Goal: Transaction & Acquisition: Purchase product/service

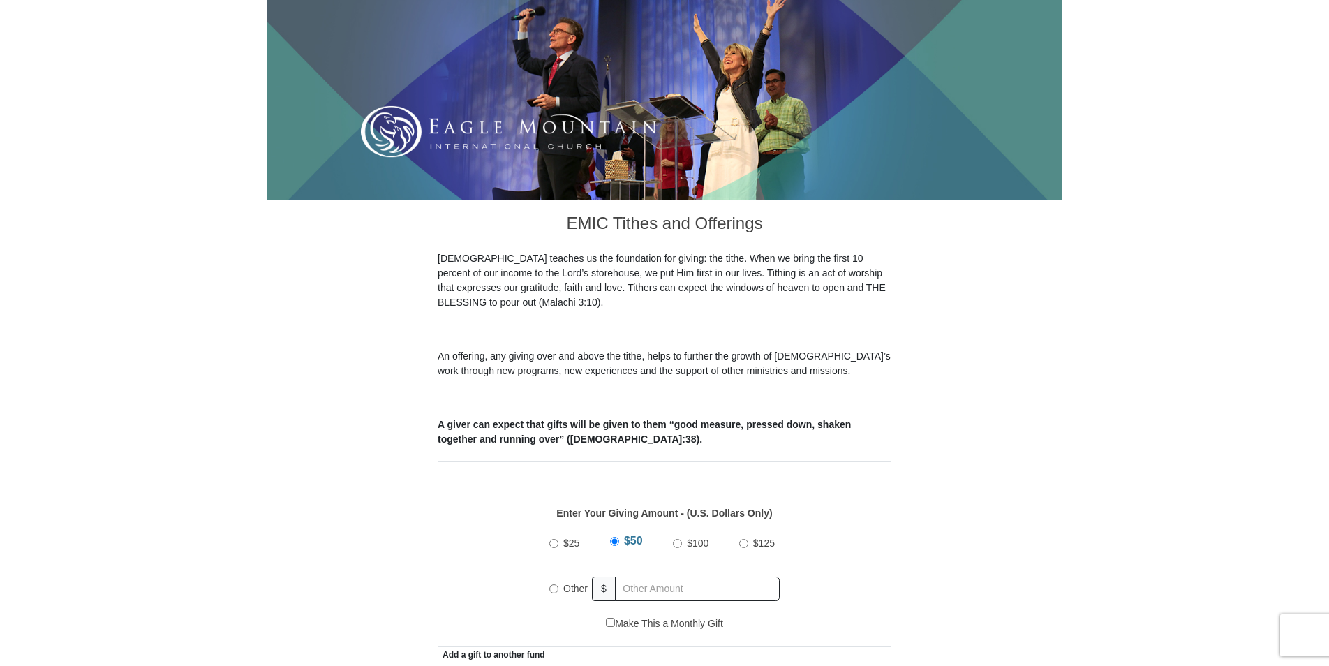
scroll to position [195, 0]
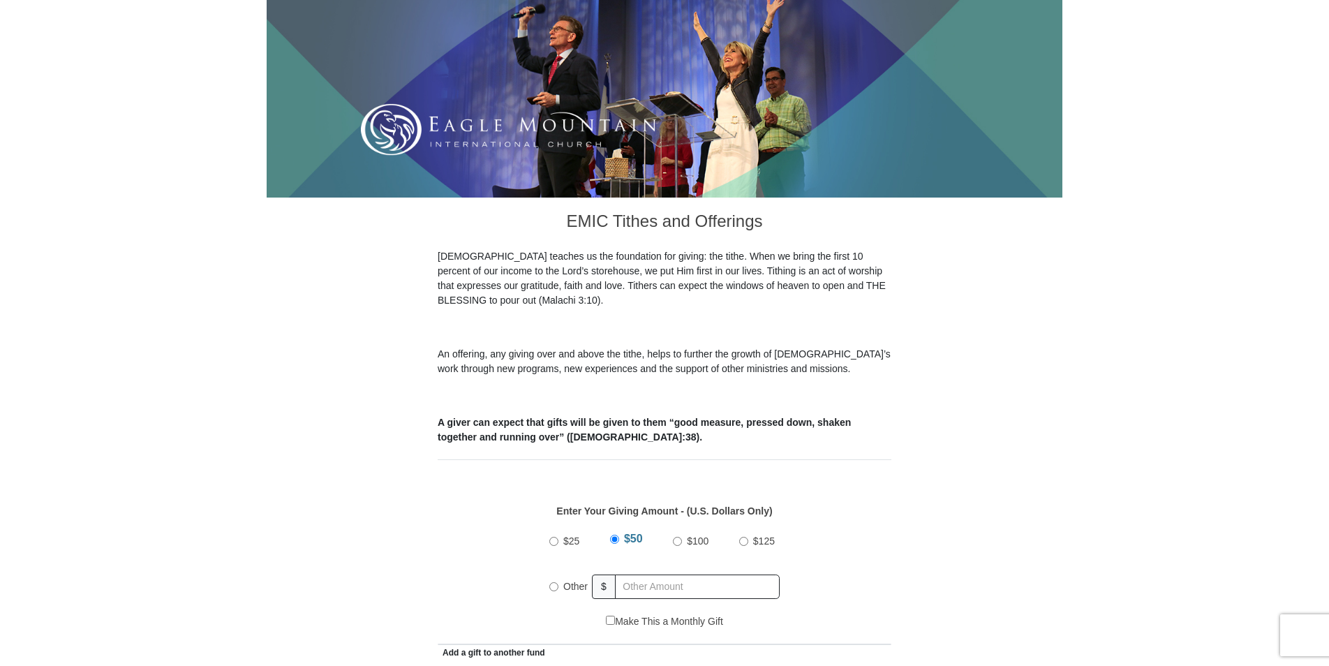
click at [552, 582] on input "Other" at bounding box center [553, 586] width 9 height 9
radio input "true"
type input "650.00"
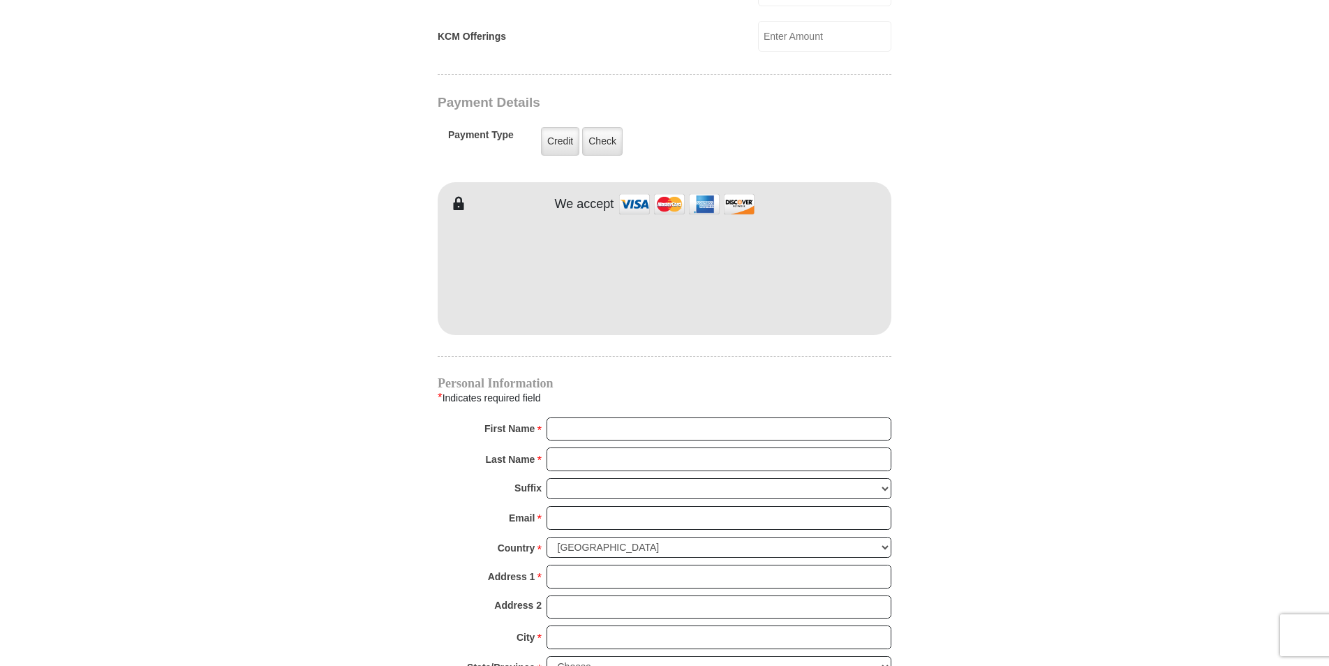
scroll to position [1076, 0]
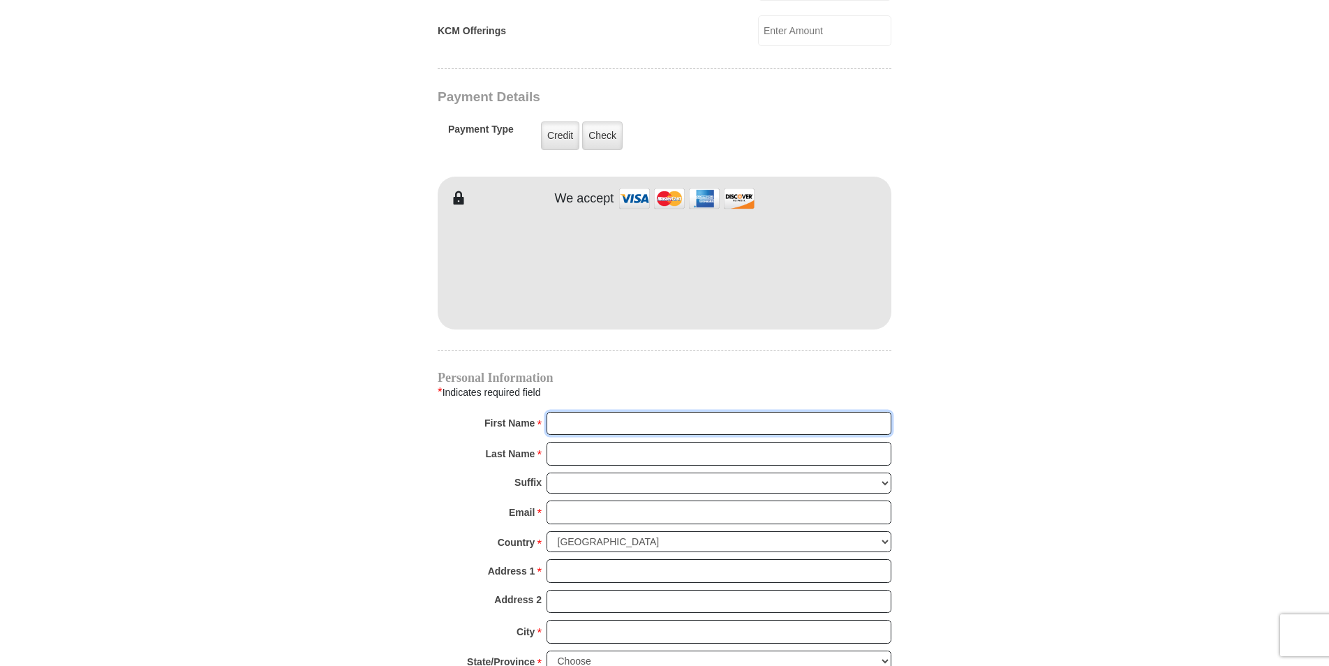
click at [603, 412] on input "First Name *" at bounding box center [718, 424] width 345 height 24
type input "[PERSON_NAME]"
type input "[EMAIL_ADDRESS][DOMAIN_NAME]"
type input "[STREET_ADDRESS]"
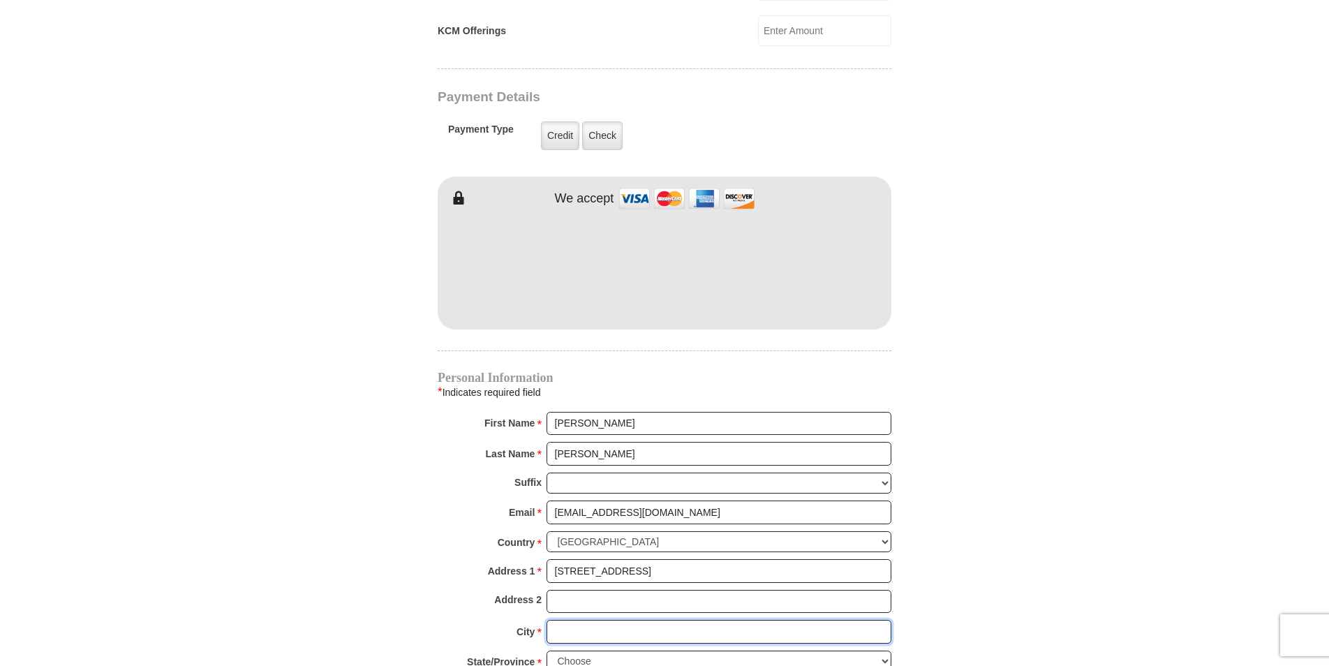
type input "Rialto"
type input "92376"
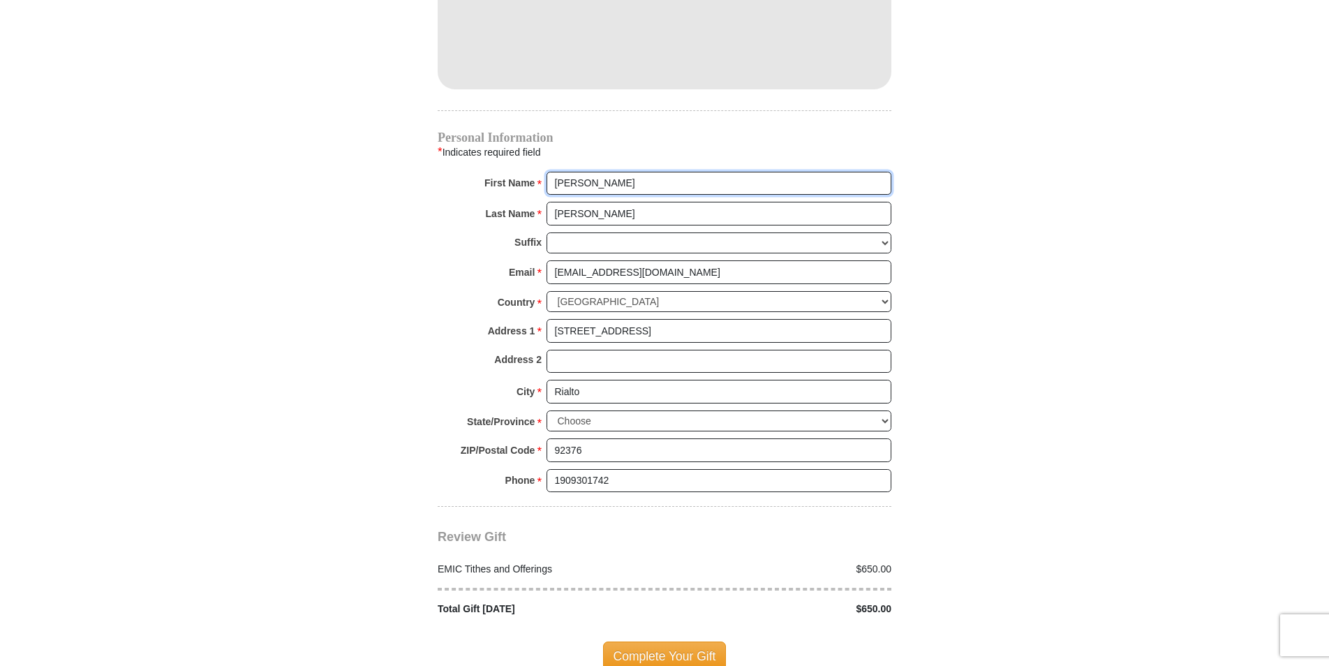
scroll to position [1318, 0]
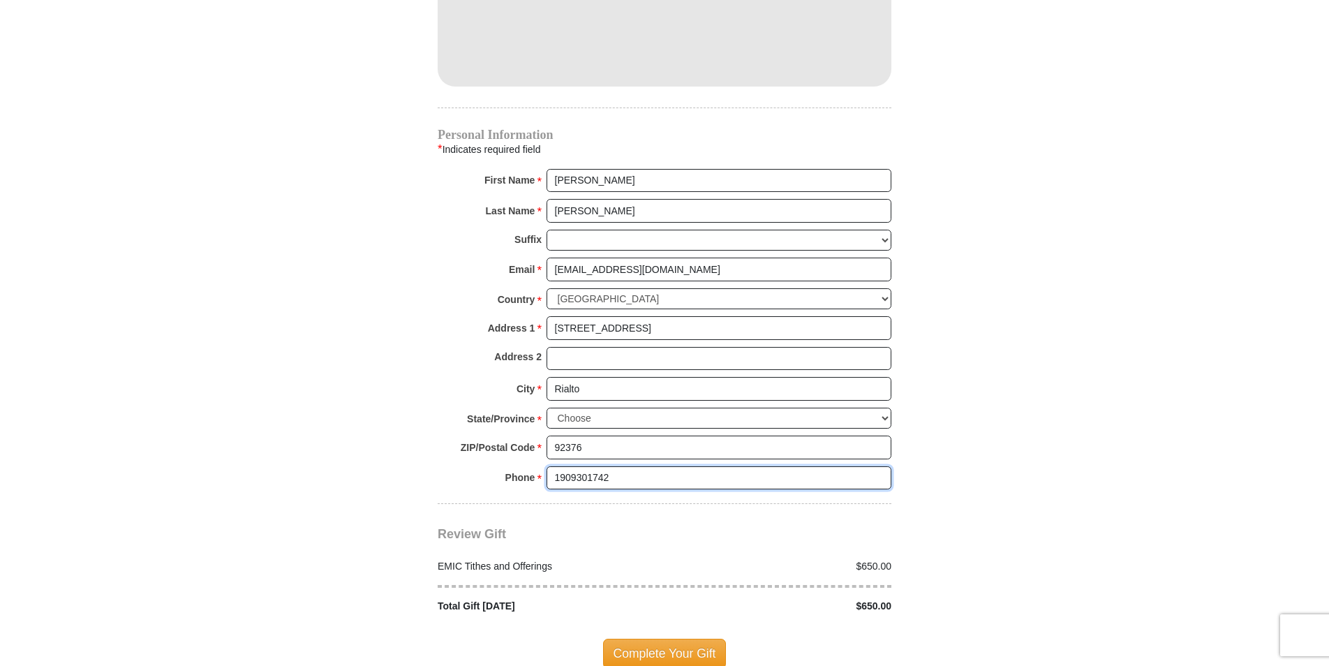
click at [611, 466] on input "1909301742" at bounding box center [718, 478] width 345 height 24
click at [777, 466] on input "19093017423" at bounding box center [718, 478] width 345 height 24
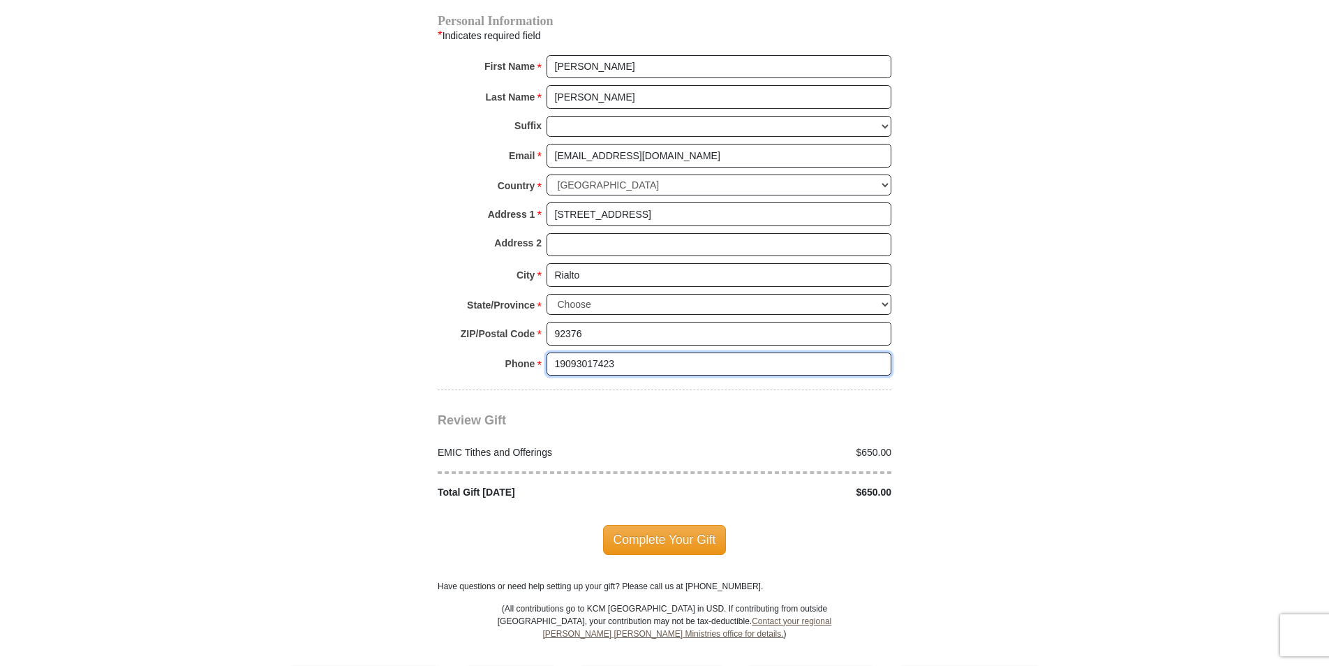
scroll to position [1476, 0]
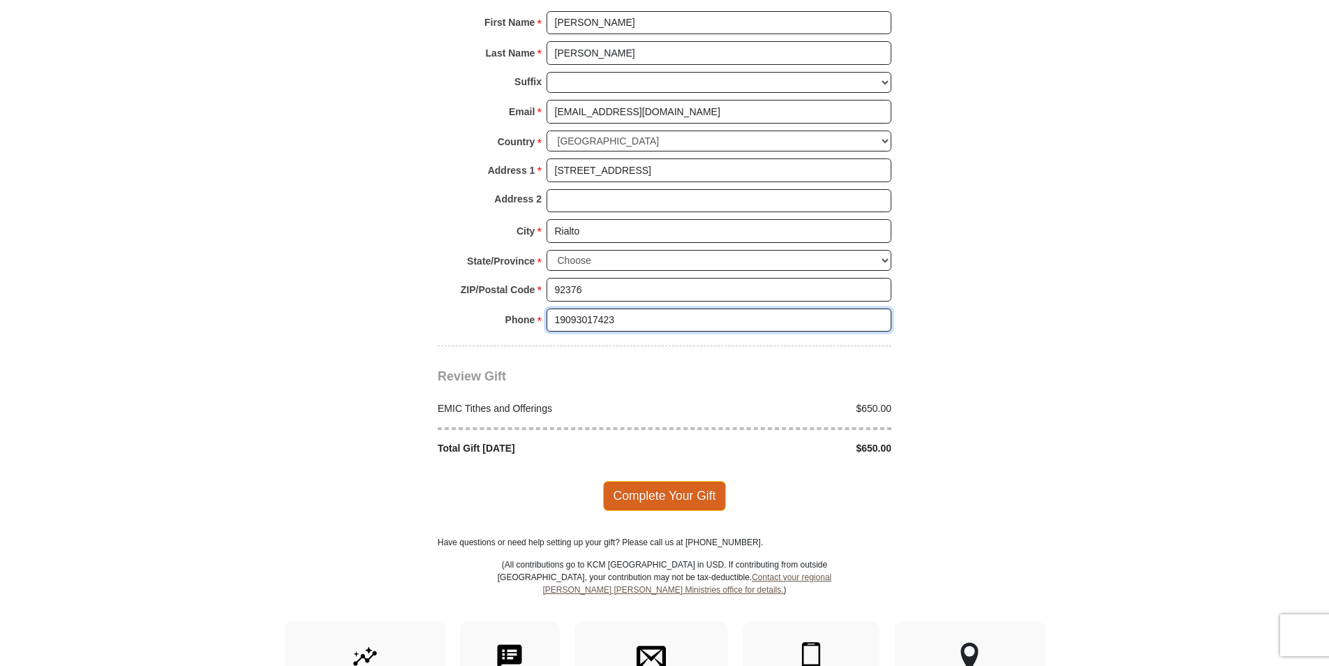
type input "19093017423"
click at [683, 481] on span "Complete Your Gift" at bounding box center [665, 495] width 124 height 29
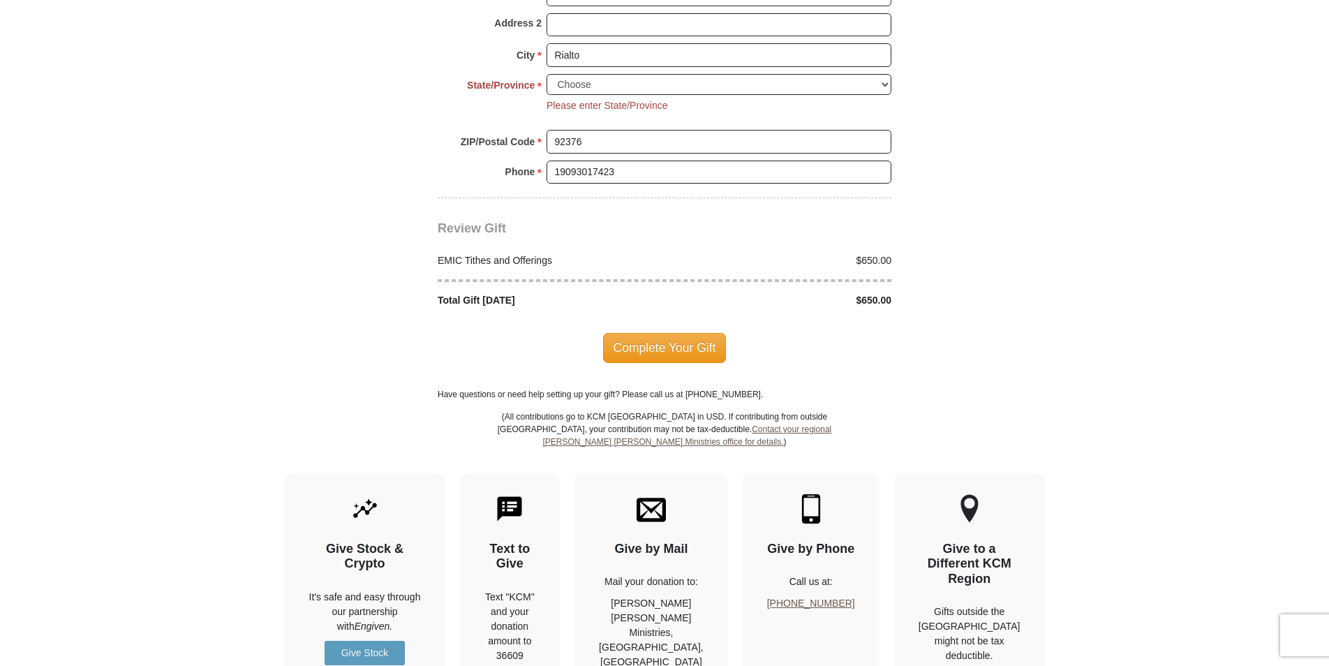
scroll to position [1695, 0]
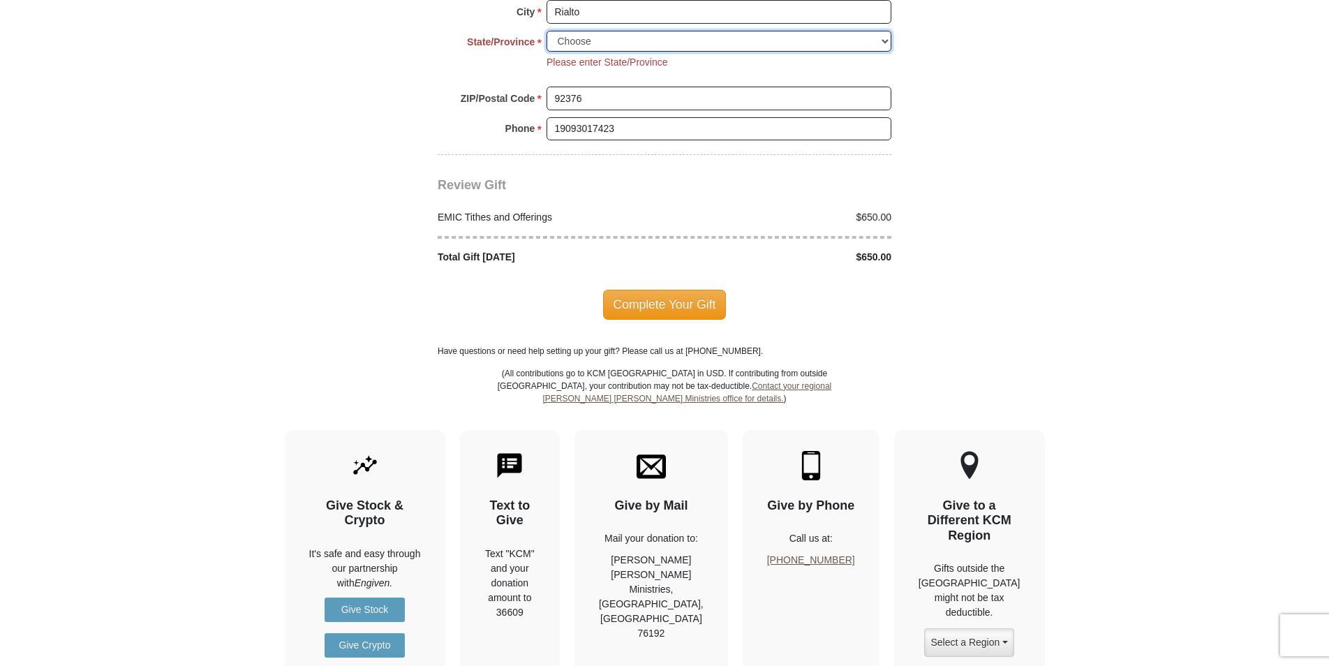
click at [882, 31] on select "Choose [US_STATE] [US_STATE] [US_STATE] [US_STATE] [US_STATE] Armed Forces Amer…" at bounding box center [718, 42] width 345 height 22
select select "CA"
click at [546, 31] on select "Choose [US_STATE] [US_STATE] [US_STATE] [US_STATE] [US_STATE] Armed Forces Amer…" at bounding box center [718, 42] width 345 height 22
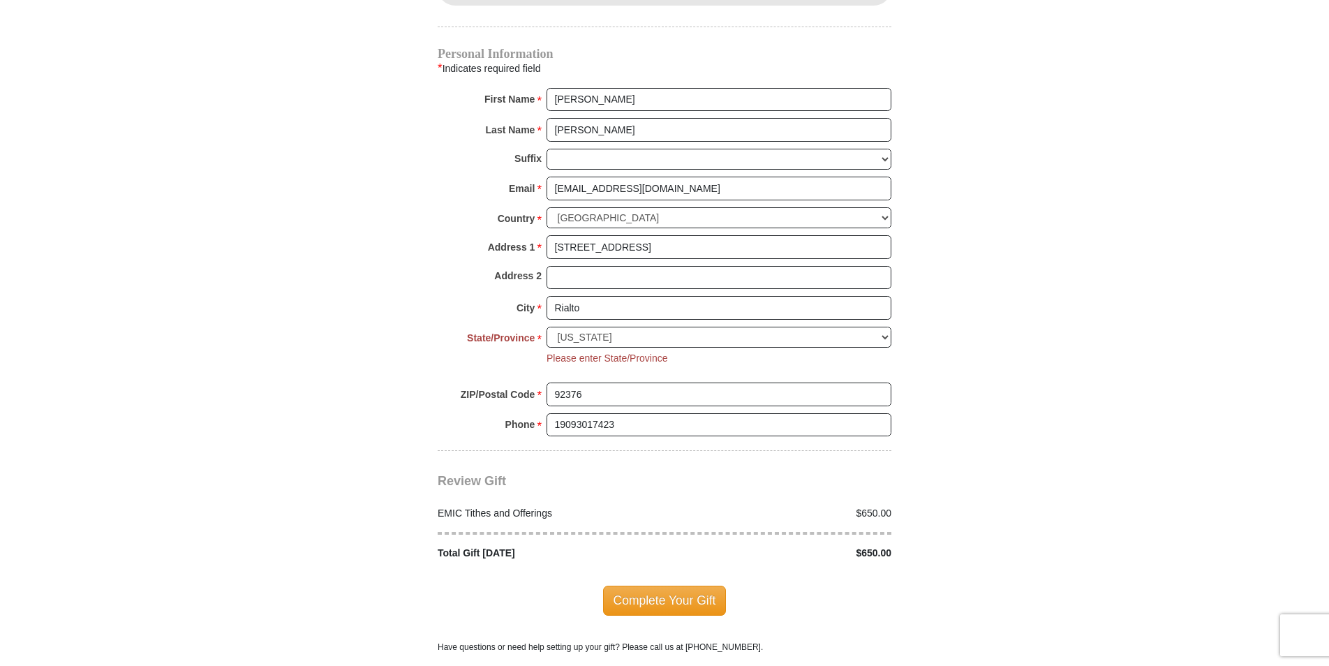
scroll to position [1391, 0]
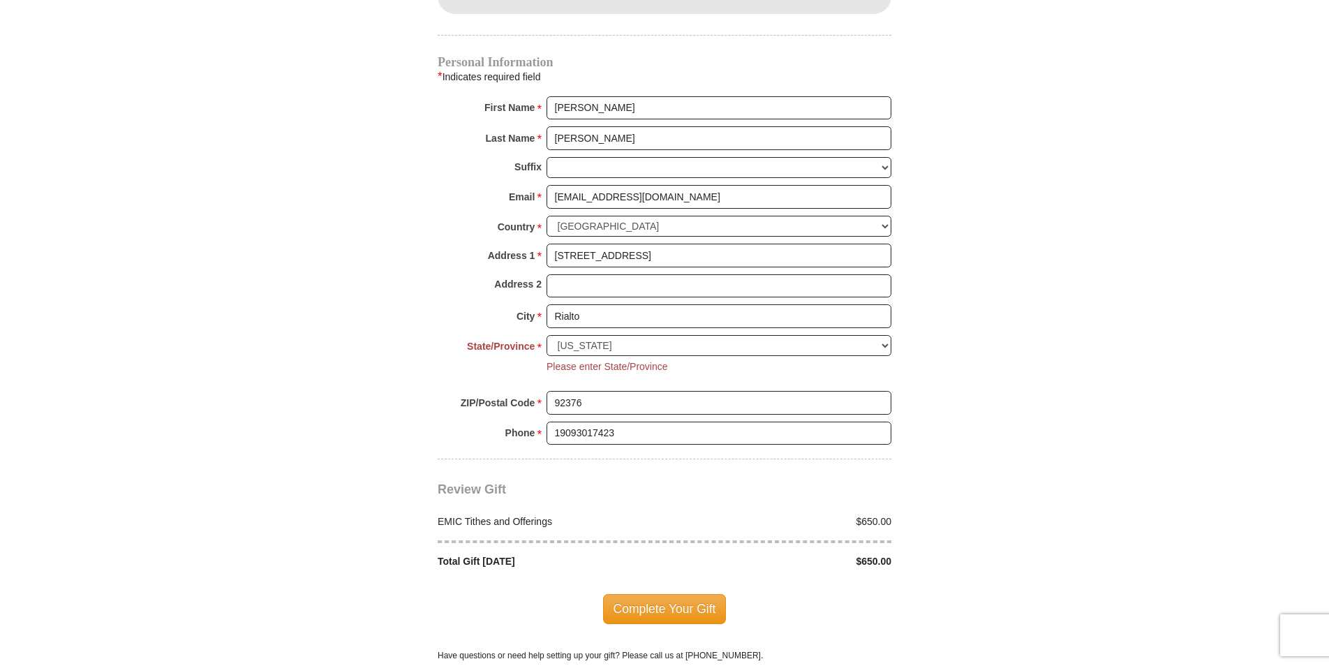
drag, startPoint x: 935, startPoint y: 433, endPoint x: 922, endPoint y: 433, distance: 13.3
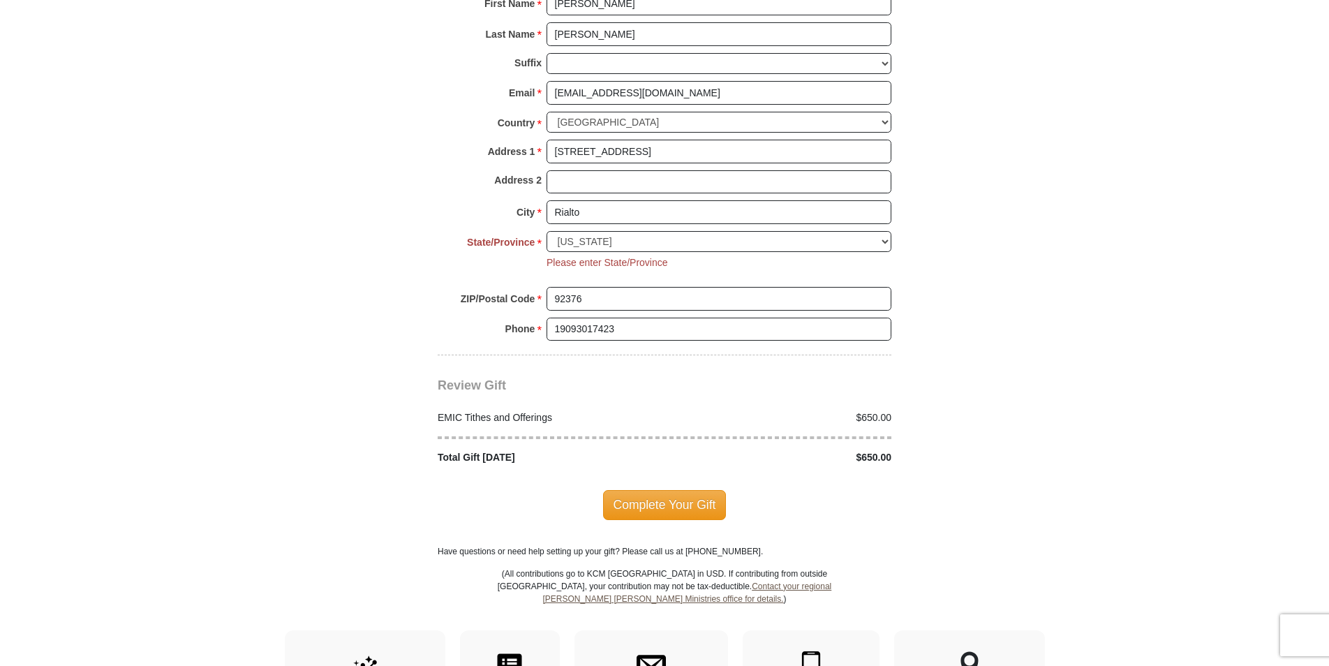
scroll to position [1505, 0]
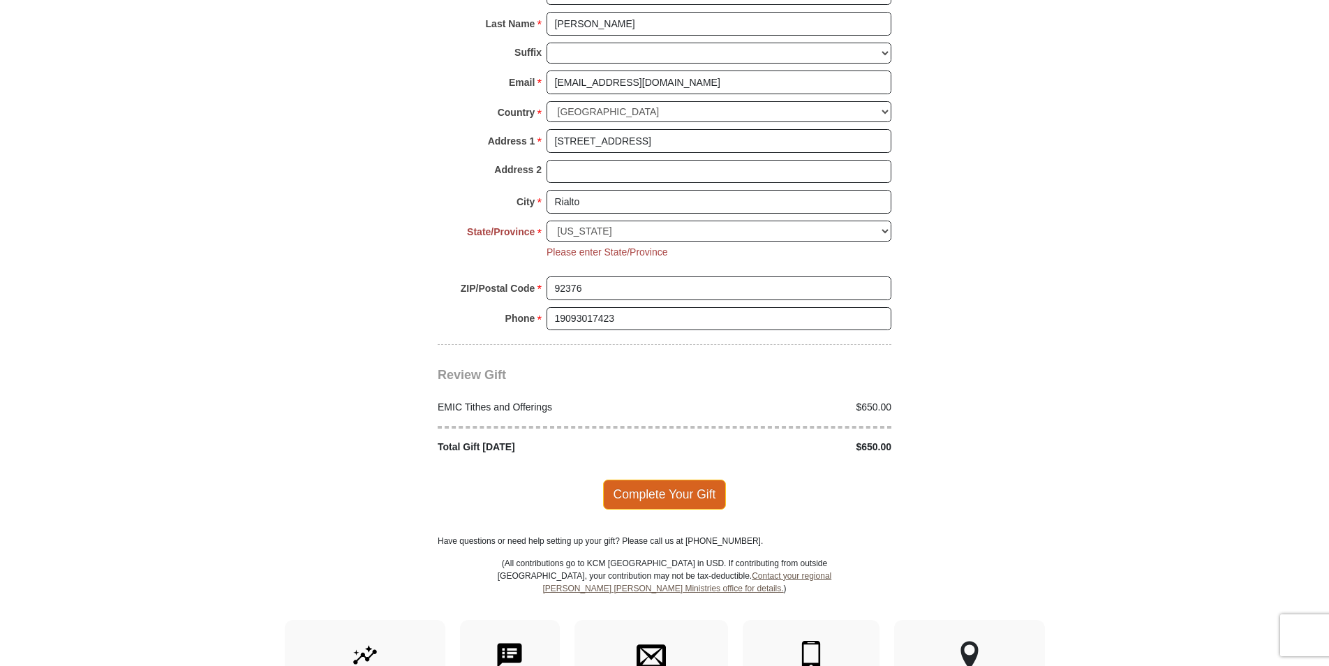
click at [678, 481] on span "Complete Your Gift" at bounding box center [665, 493] width 124 height 29
